Goal: Communication & Community: Answer question/provide support

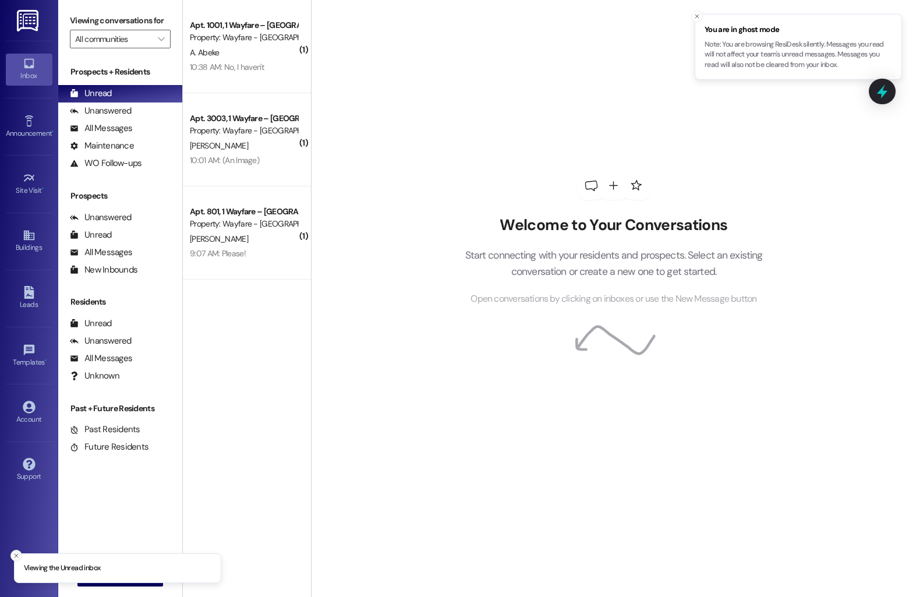
click at [16, 559] on button "Close toast" at bounding box center [16, 556] width 12 height 12
click at [101, 580] on span "New Message" at bounding box center [127, 577] width 52 height 12
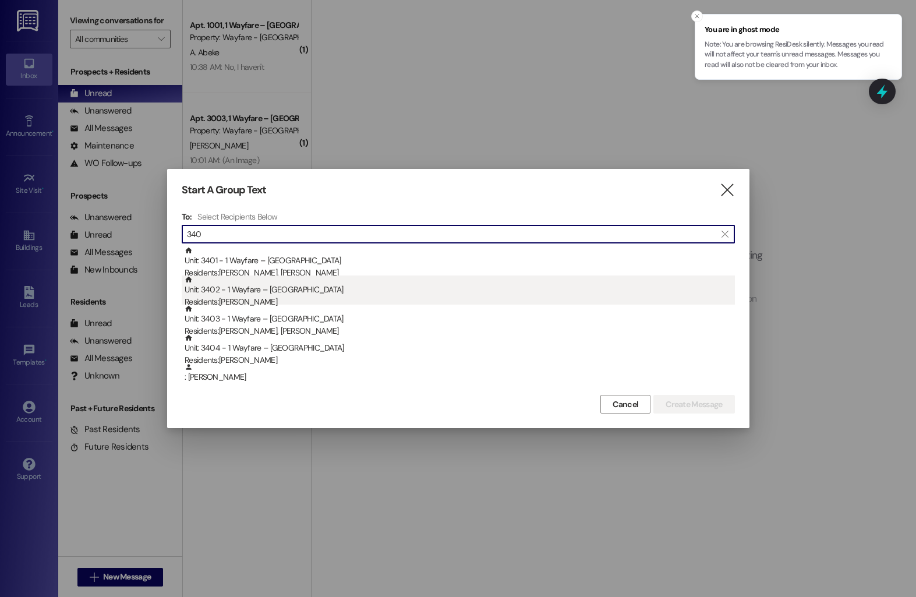
type input "340"
click at [327, 301] on div "Residents: [PERSON_NAME]" at bounding box center [460, 302] width 550 height 12
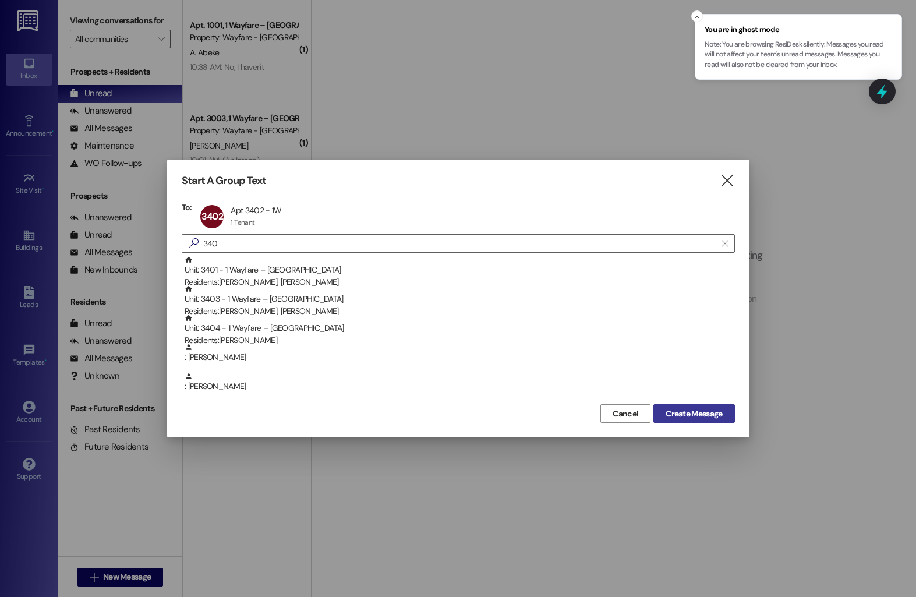
click at [670, 412] on span "Create Message" at bounding box center [693, 414] width 56 height 12
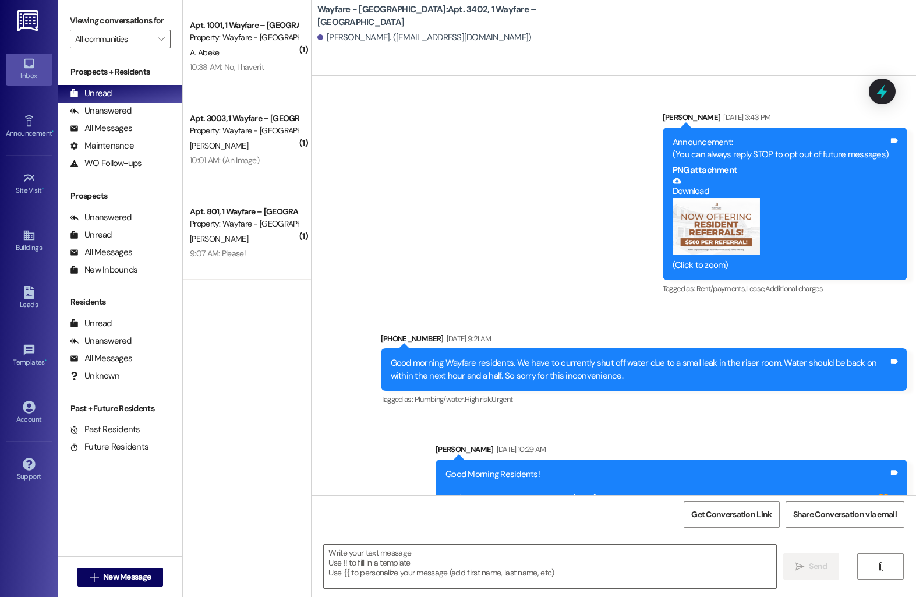
scroll to position [11182, 0]
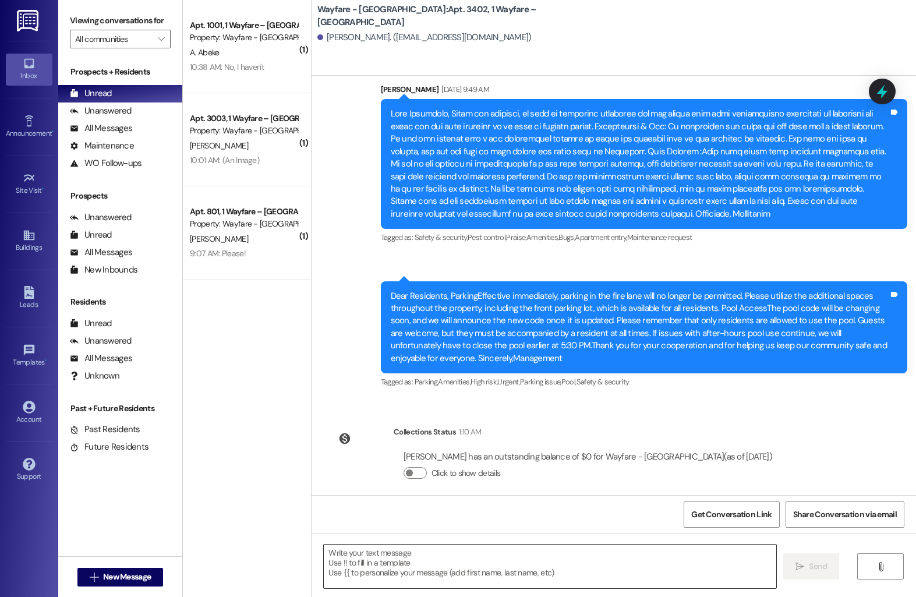
click at [424, 556] on textarea at bounding box center [550, 566] width 452 height 44
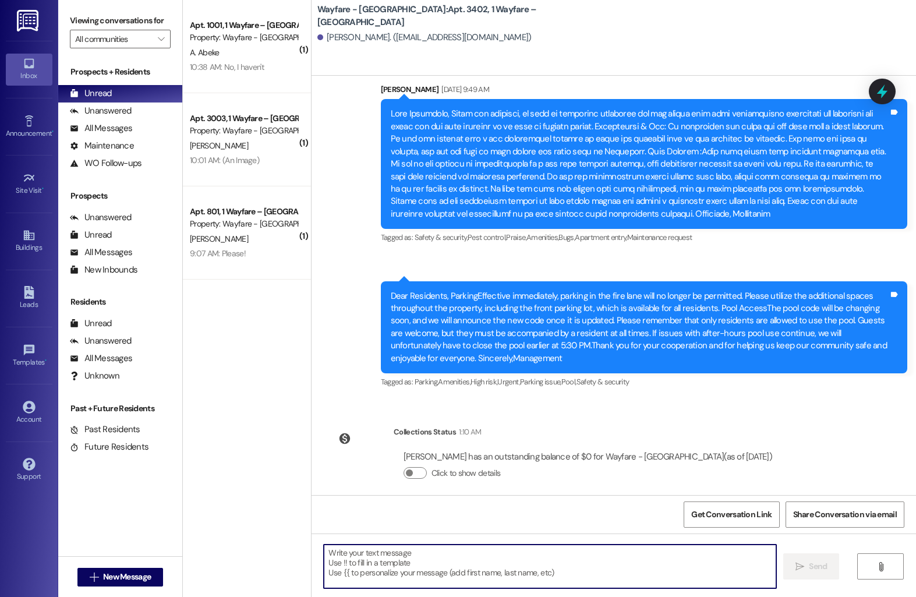
paste textarea "[URL][DOMAIN_NAME]"
type textarea "[URL][DOMAIN_NAME]"
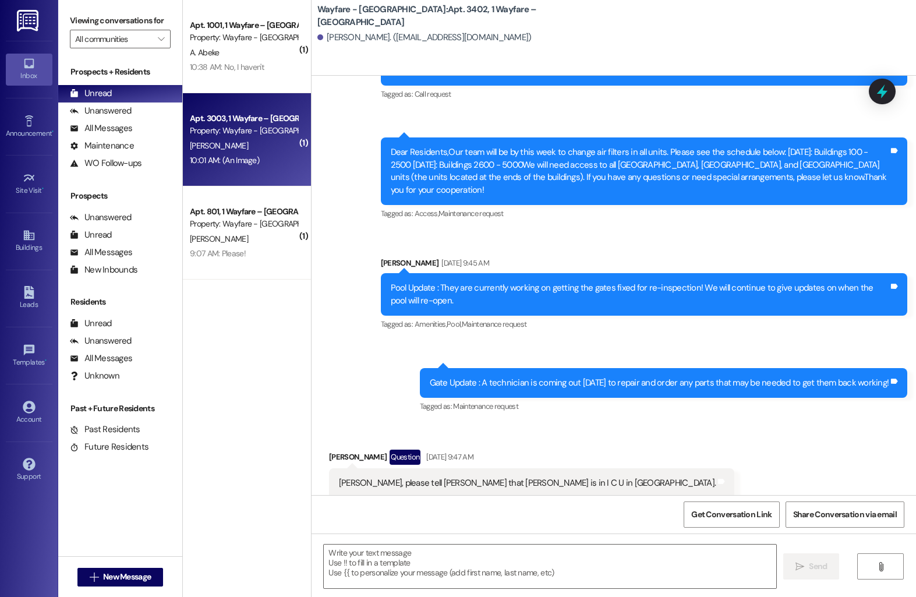
click at [247, 158] on div "10:01 AM: (An Image) 10:01 AM: (An Image)" at bounding box center [224, 160] width 69 height 10
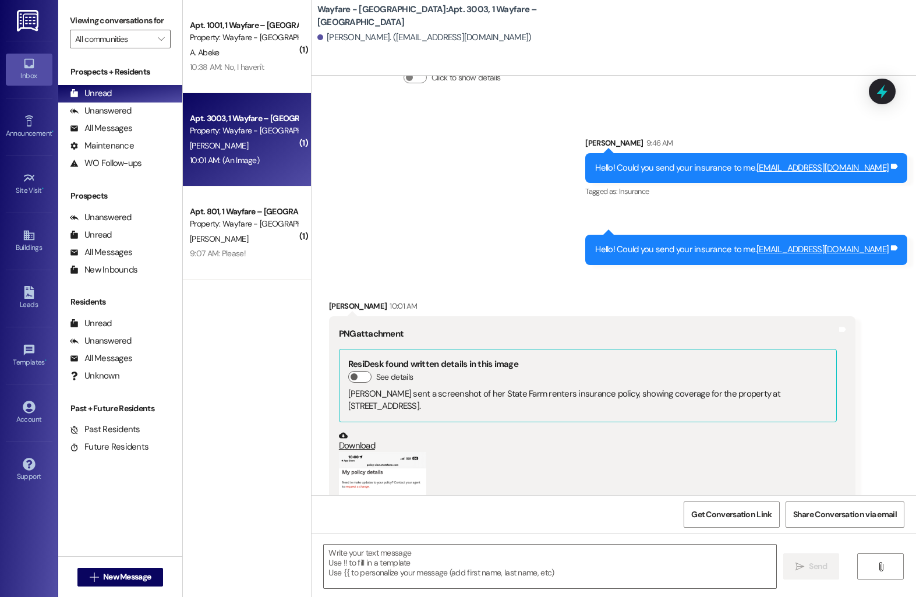
scroll to position [5781, 0]
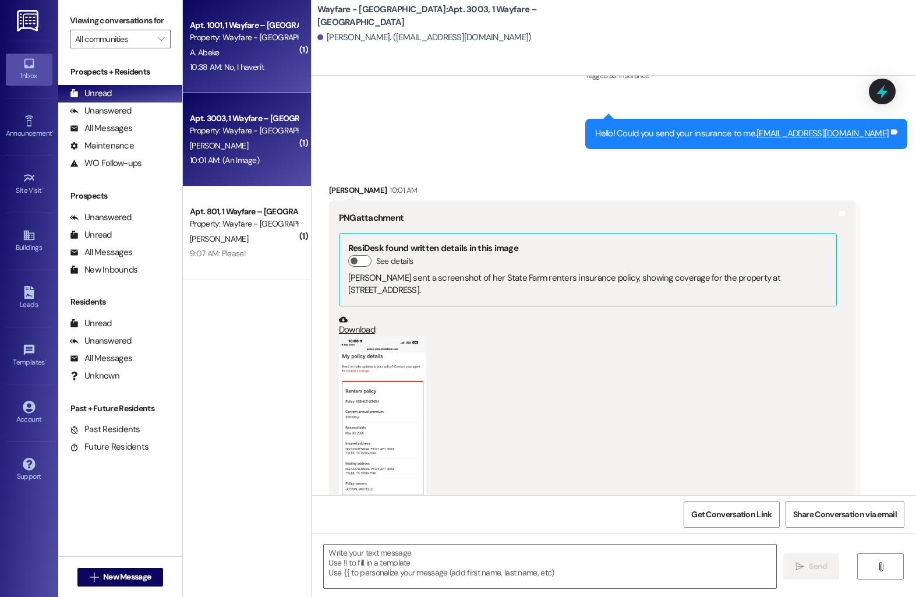
click at [254, 60] on div "10:38 AM: No, I haven't 10:38 AM: No, I haven't" at bounding box center [244, 67] width 110 height 15
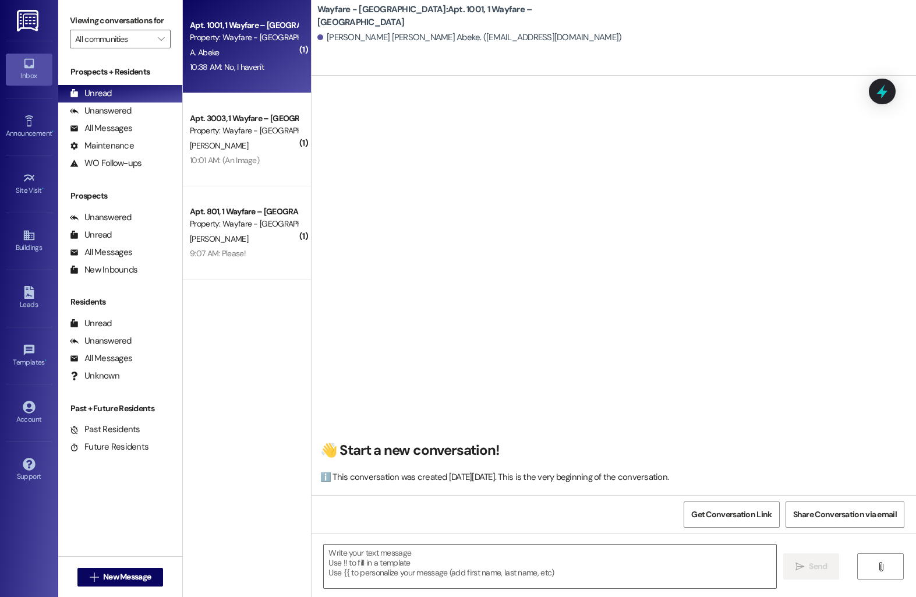
scroll to position [8561, 0]
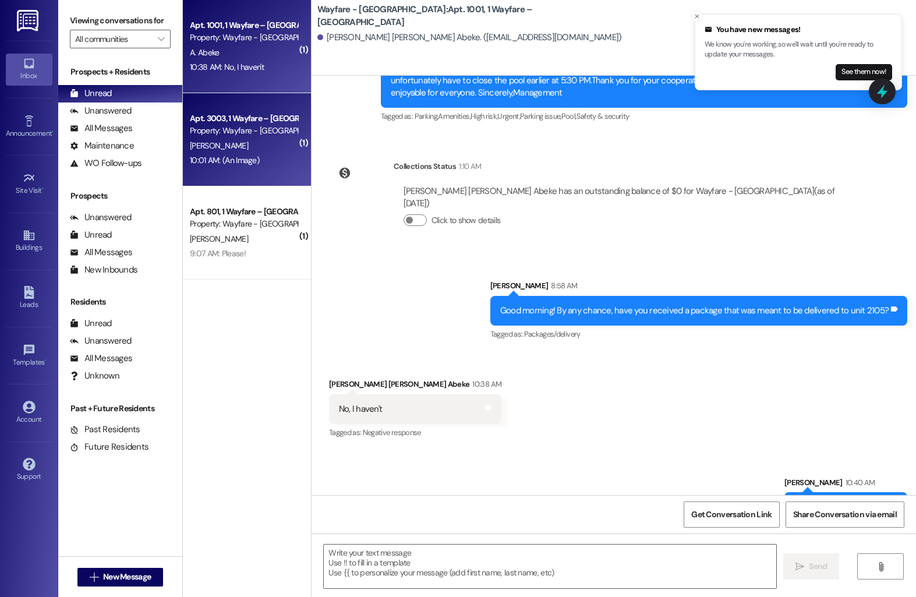
click at [233, 166] on div "10:01 AM: (An Image) 10:01 AM: (An Image)" at bounding box center [244, 160] width 110 height 15
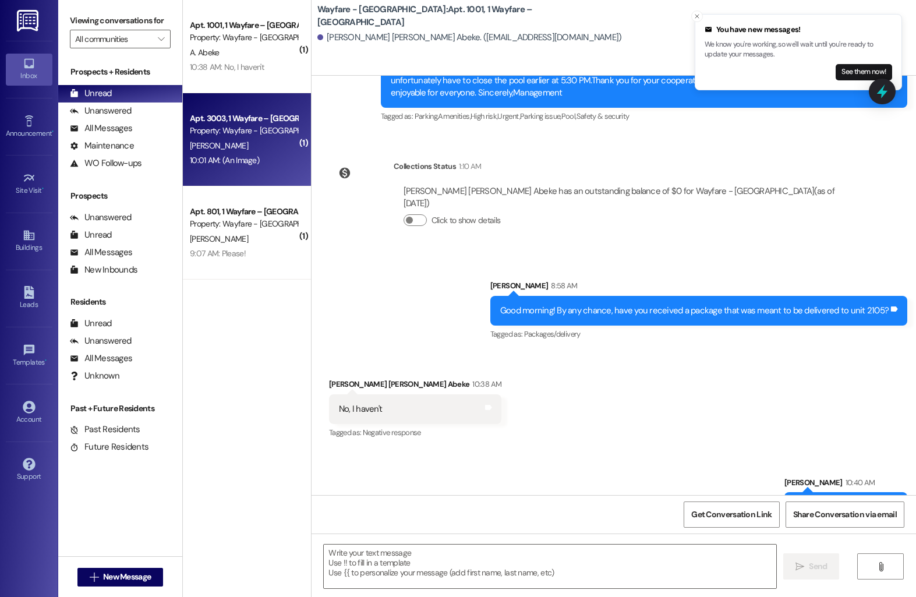
scroll to position [5834, 0]
